Goal: Use online tool/utility

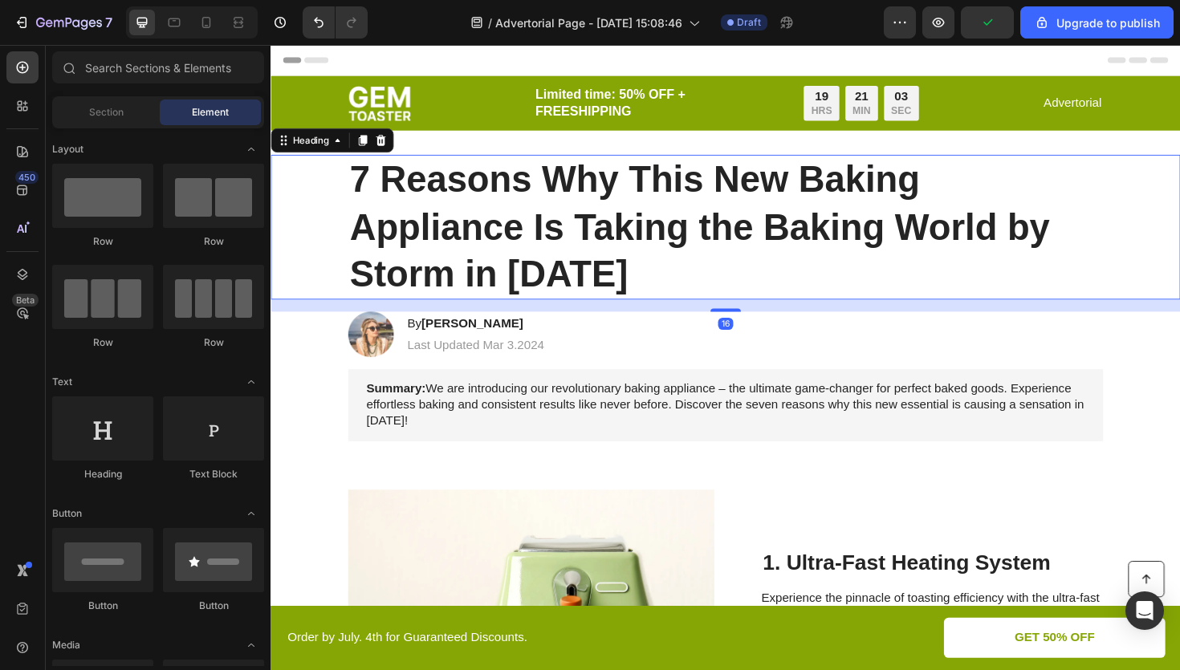
click at [666, 219] on h1 "7 Reasons Why This New Baking Appliance Is Taking the Baking World by Storm in …" at bounding box center [752, 237] width 800 height 153
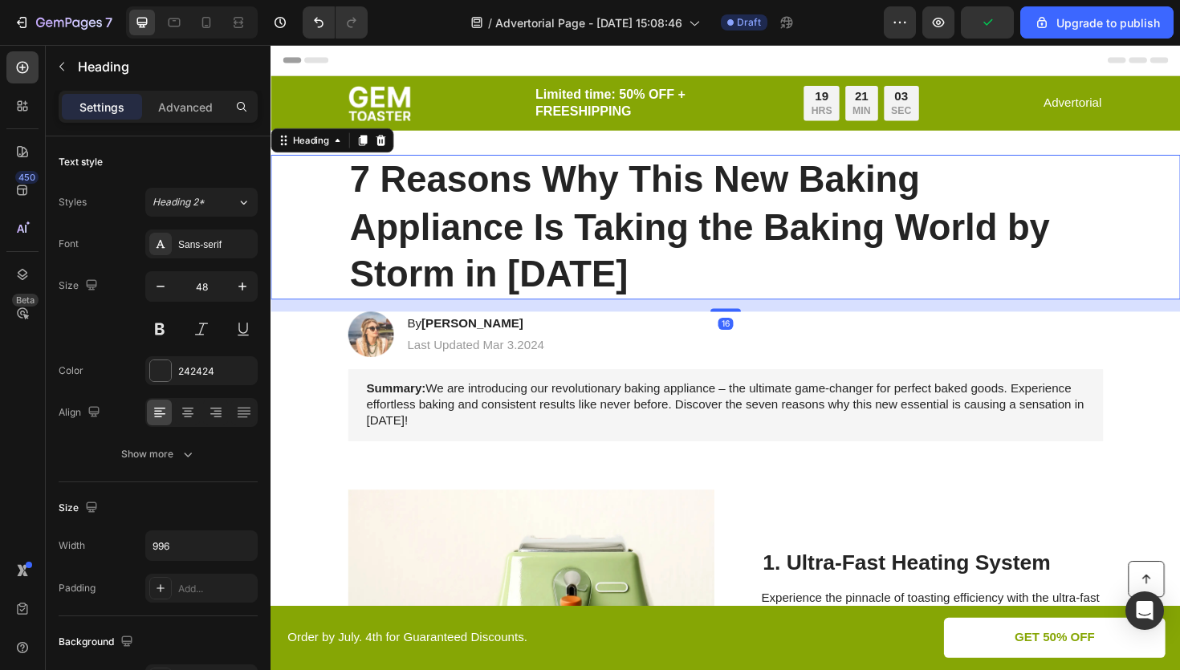
click at [666, 219] on h1 "7 Reasons Why This New Baking Appliance Is Taking the Baking World by Storm in …" at bounding box center [752, 237] width 800 height 153
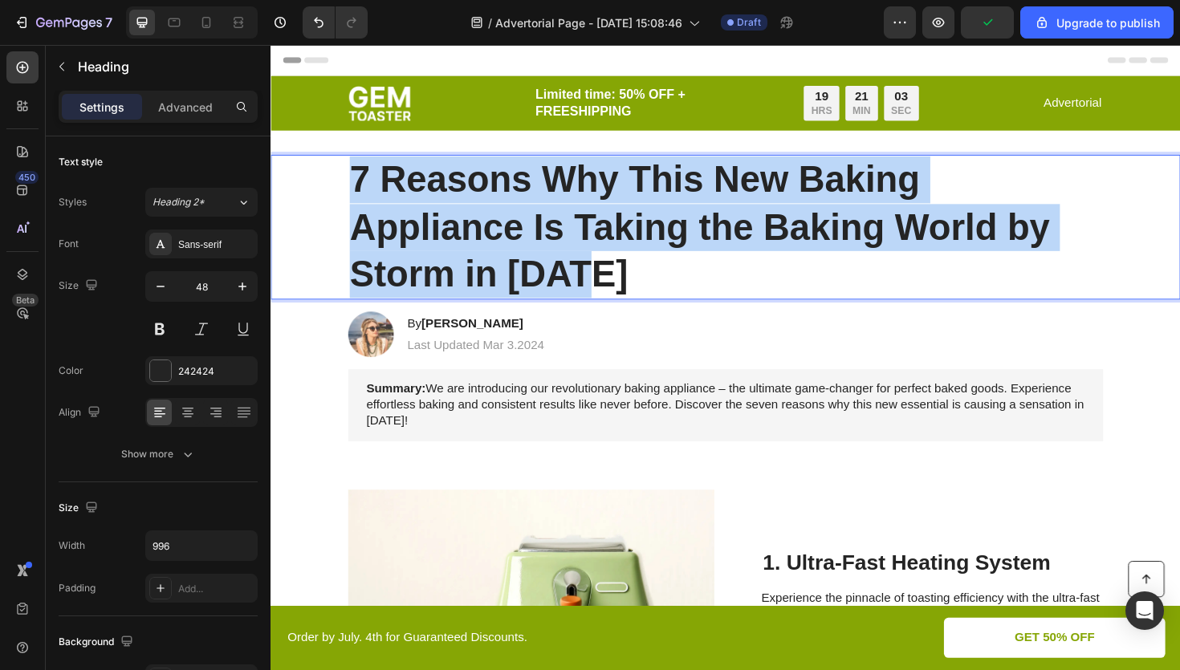
click at [666, 219] on p "7 Reasons Why This New Baking Appliance Is Taking the Baking World by Storm in …" at bounding box center [752, 238] width 796 height 150
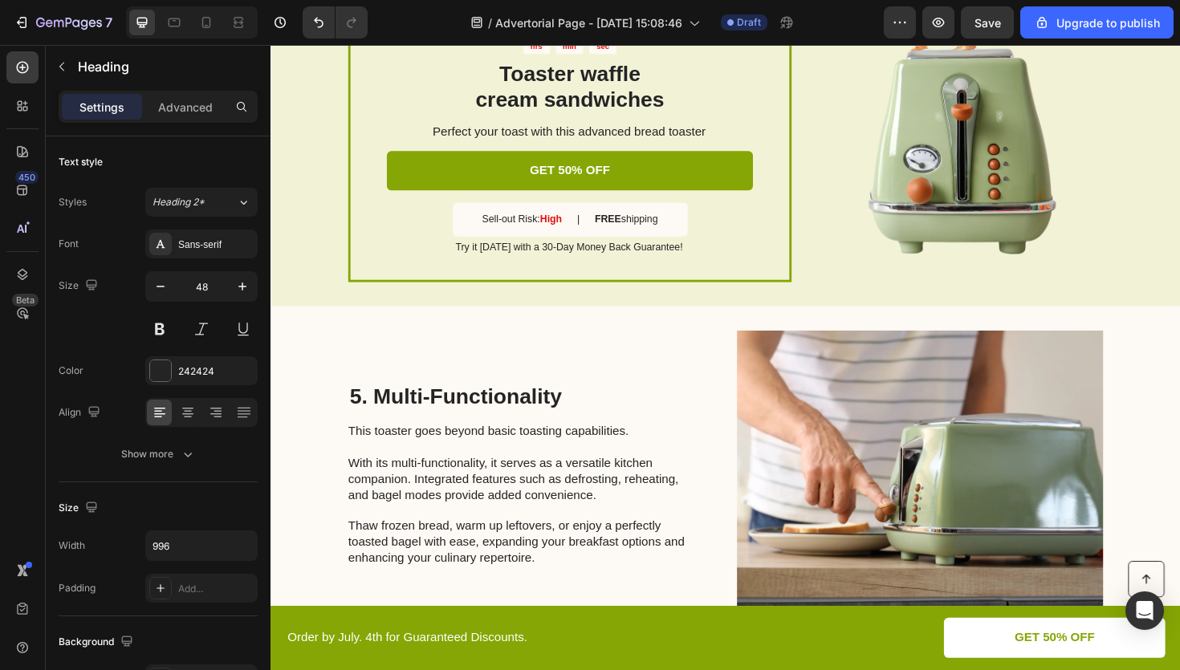
type input "16"
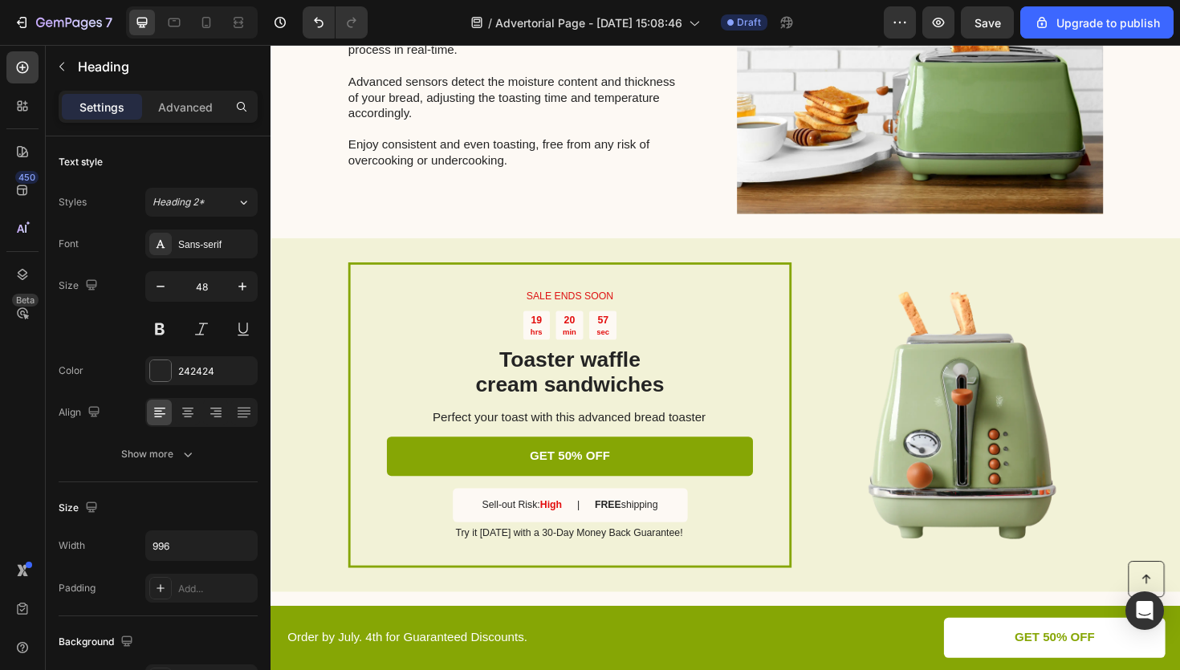
scroll to position [1654, 0]
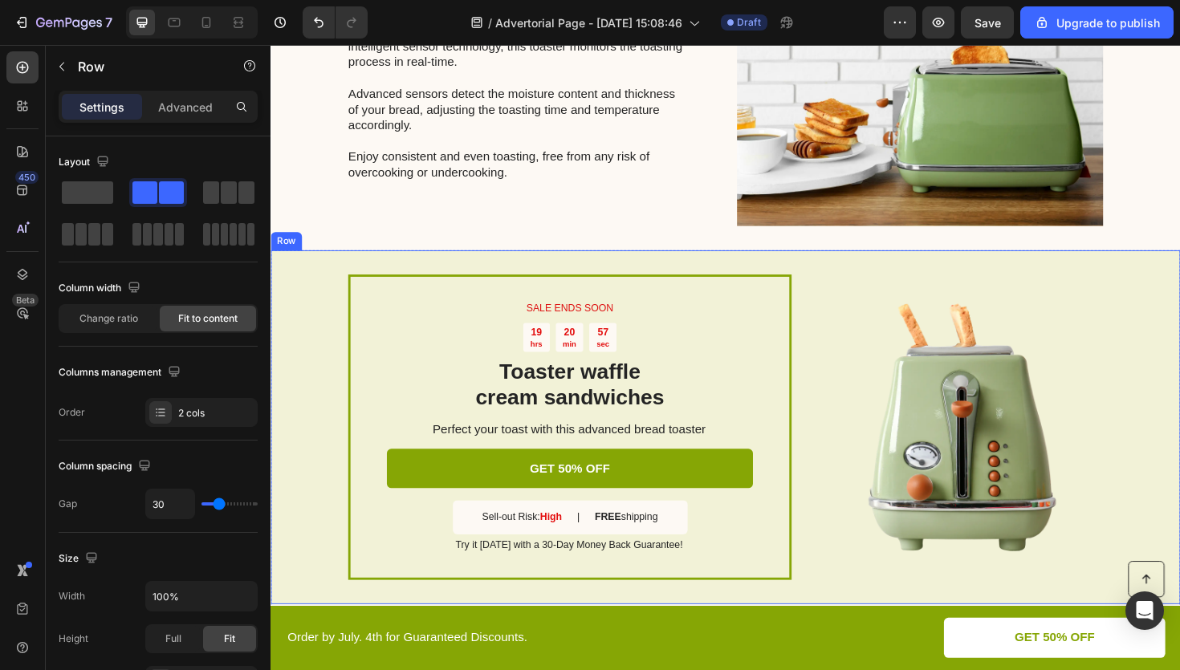
click at [603, 263] on div "SALE ENDS SOON Text Block 19 hrs 20 min 57 sec Countdown Timer Toaster waffle c…" at bounding box center [752, 450] width 963 height 375
click at [368, 254] on div at bounding box center [369, 247] width 19 height 19
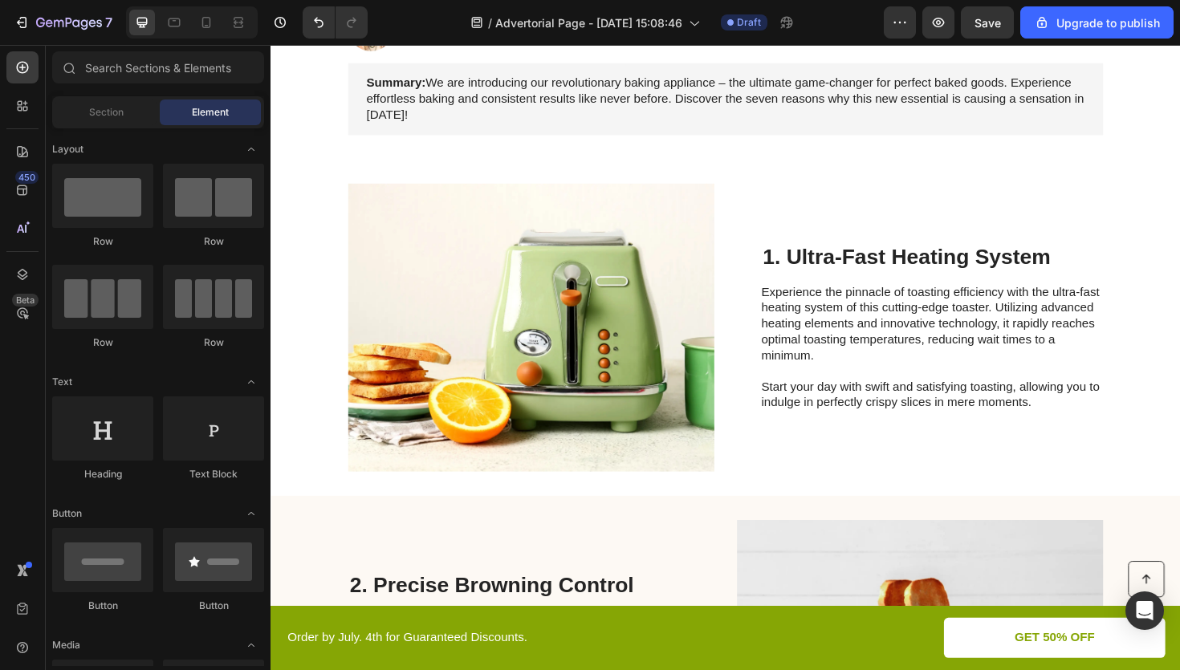
scroll to position [0, 0]
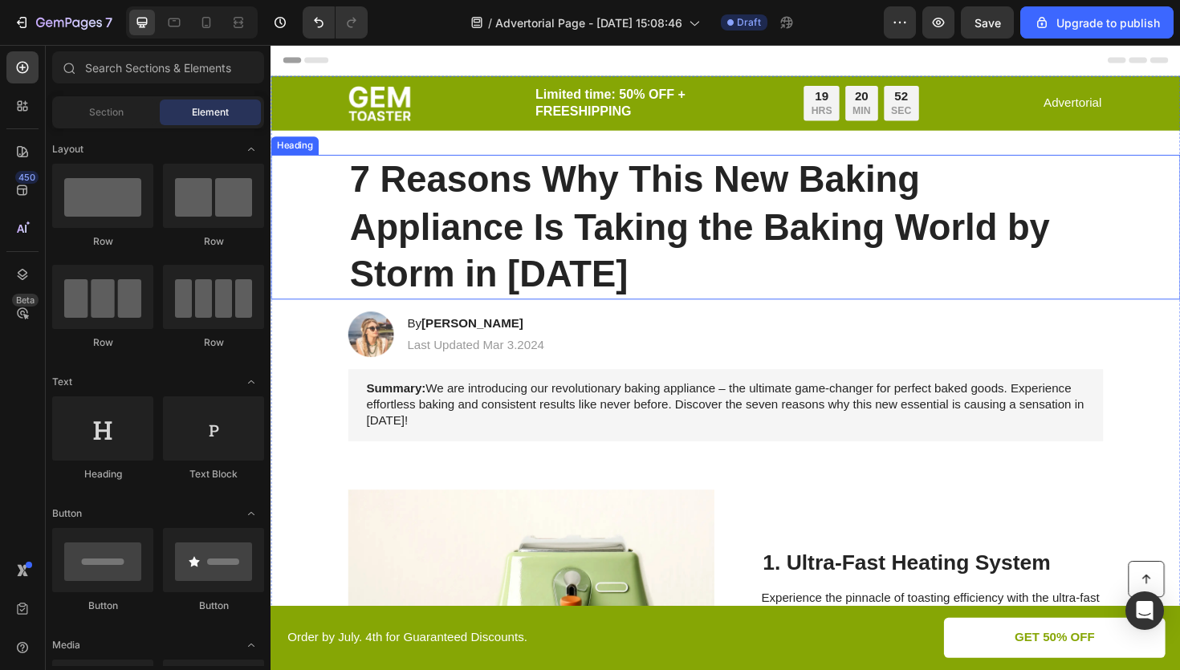
click at [385, 182] on h1 "7 Reasons Why This New Baking Appliance Is Taking the Baking World by Storm in …" at bounding box center [752, 237] width 800 height 153
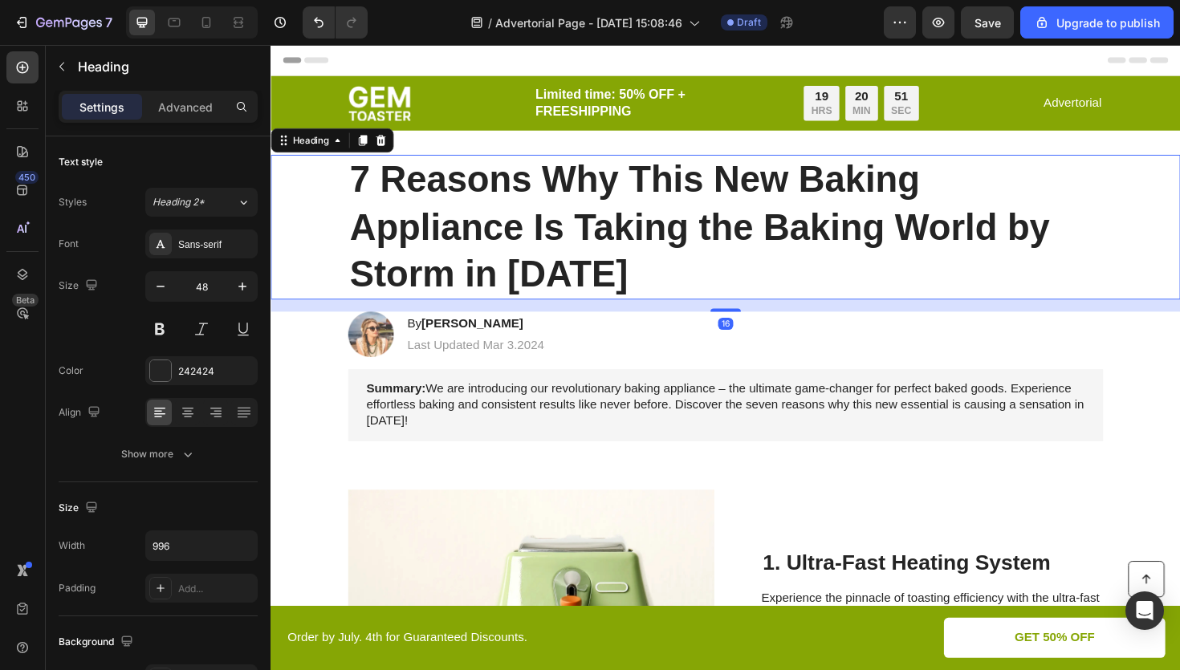
click at [368, 181] on h1 "7 Reasons Why This New Baking Appliance Is Taking the Baking World by Storm in …" at bounding box center [752, 237] width 800 height 153
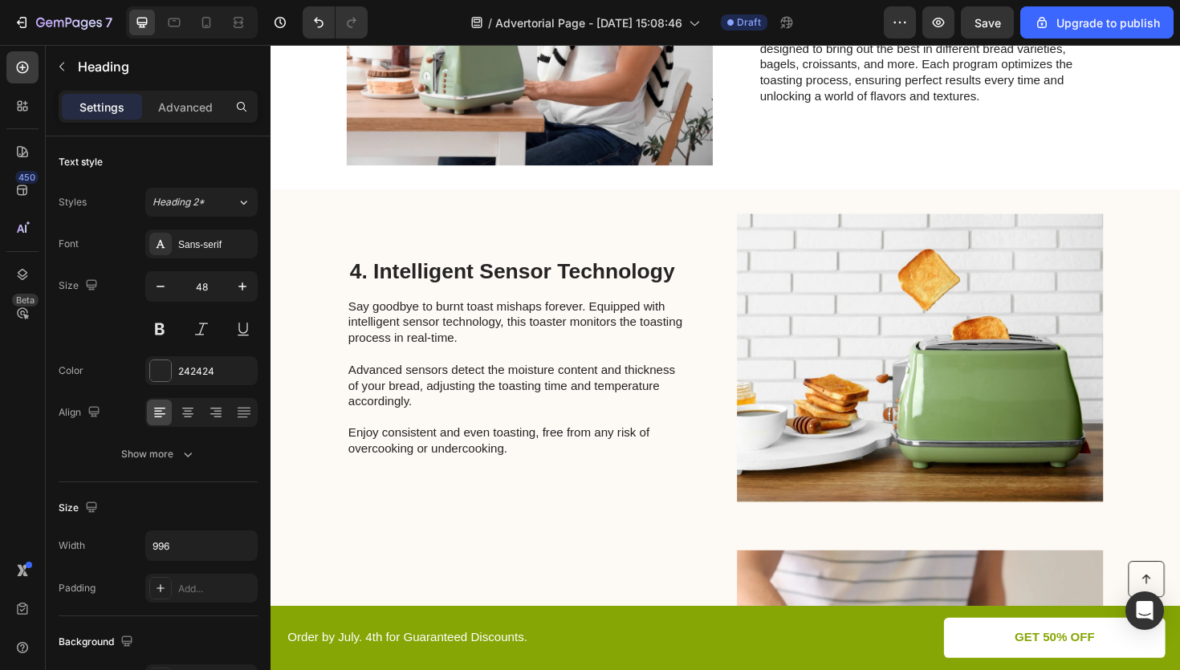
scroll to position [1231, 0]
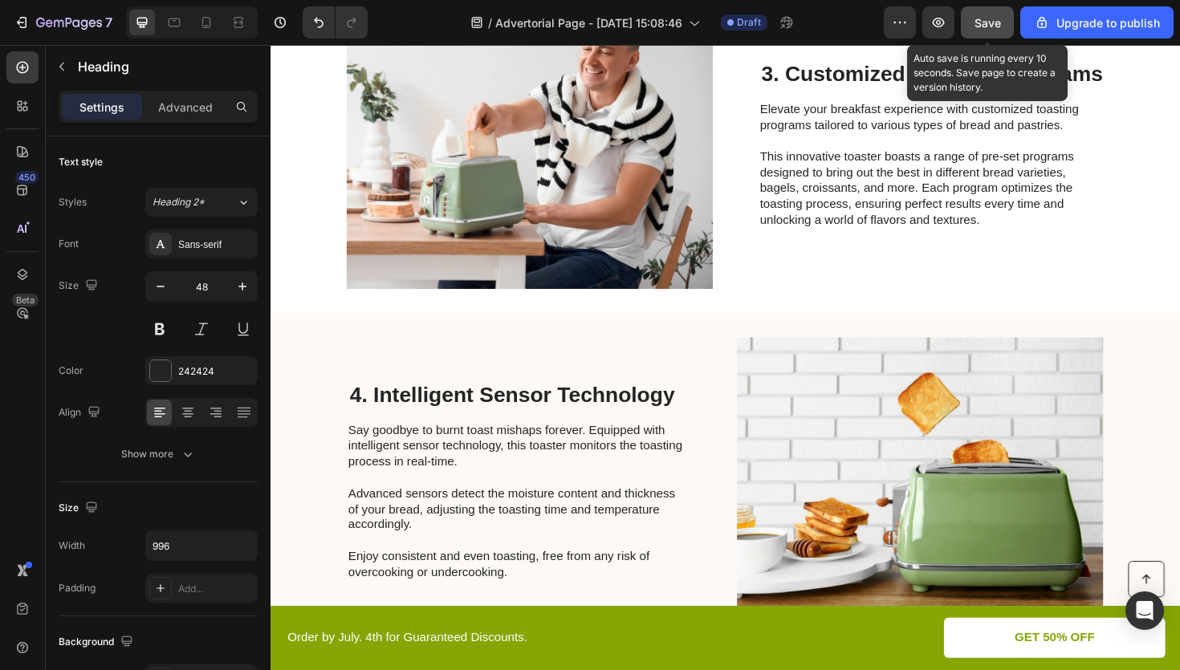
click at [989, 23] on span "Save" at bounding box center [988, 23] width 26 height 14
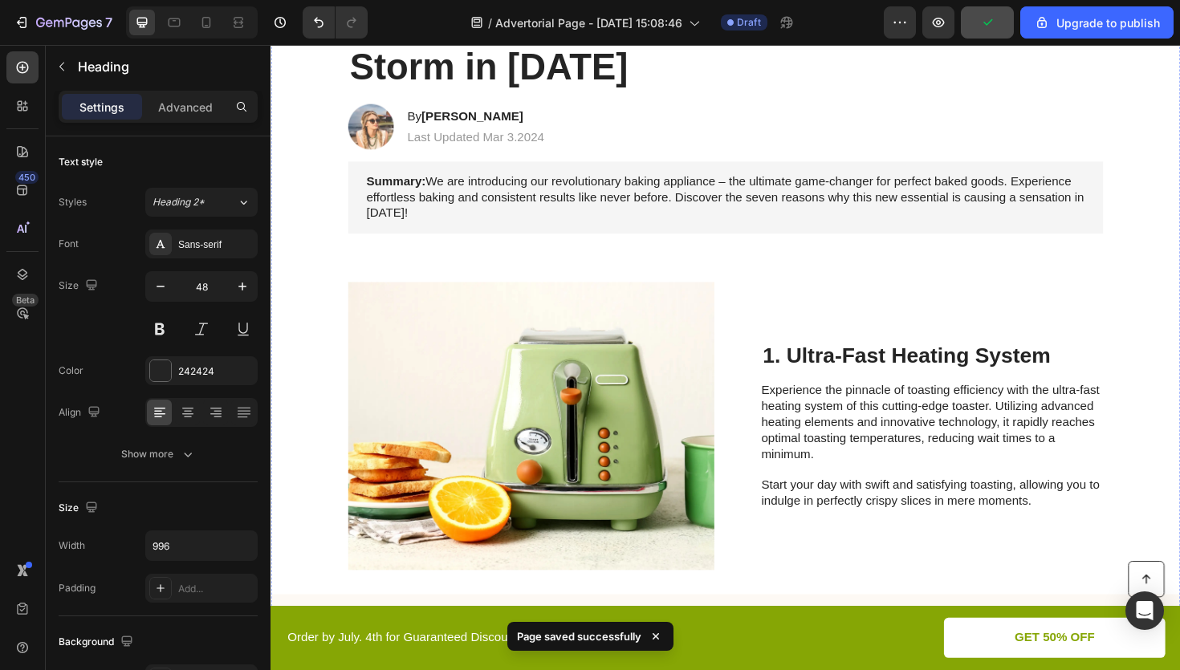
scroll to position [0, 0]
